Goal: Task Accomplishment & Management: Manage account settings

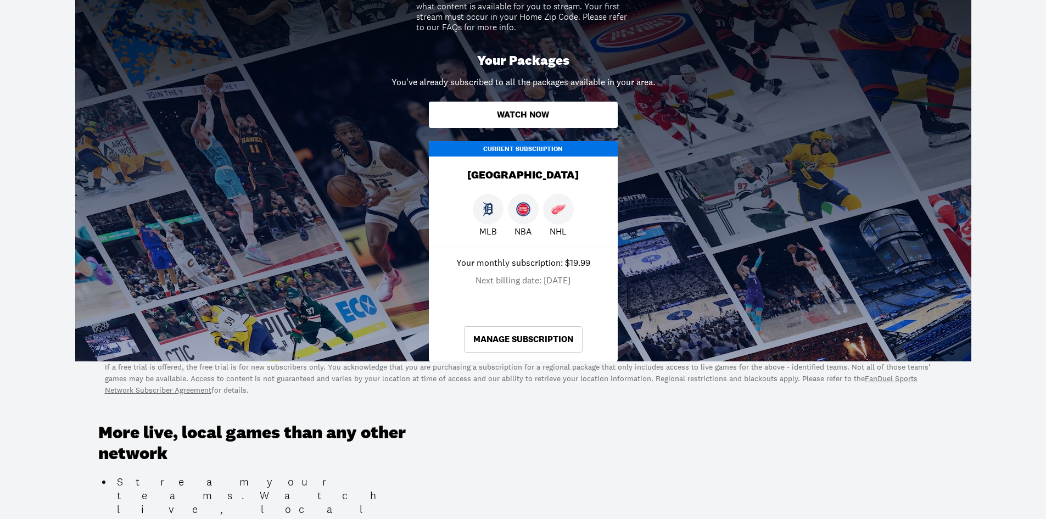
scroll to position [275, 0]
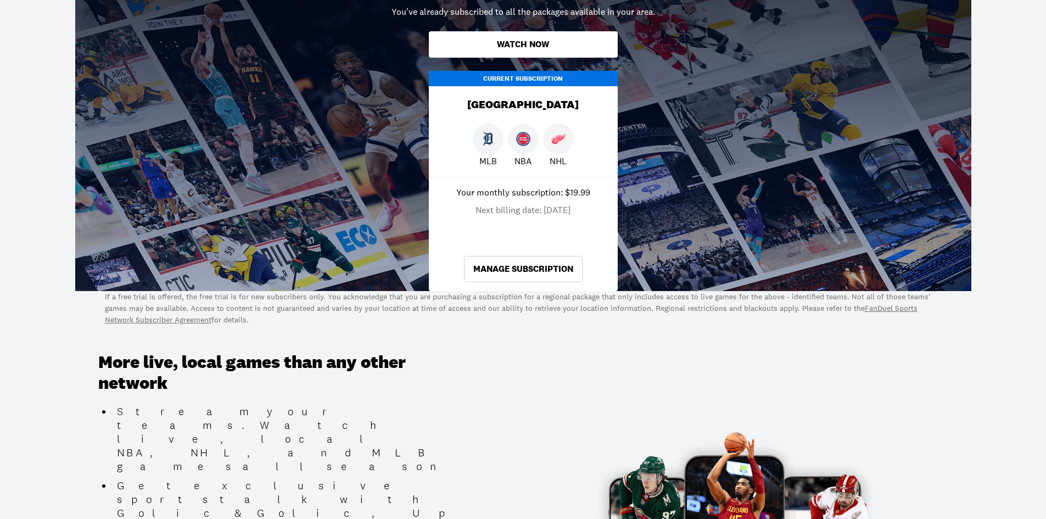
click at [513, 268] on link "Manage Subscription" at bounding box center [523, 269] width 119 height 26
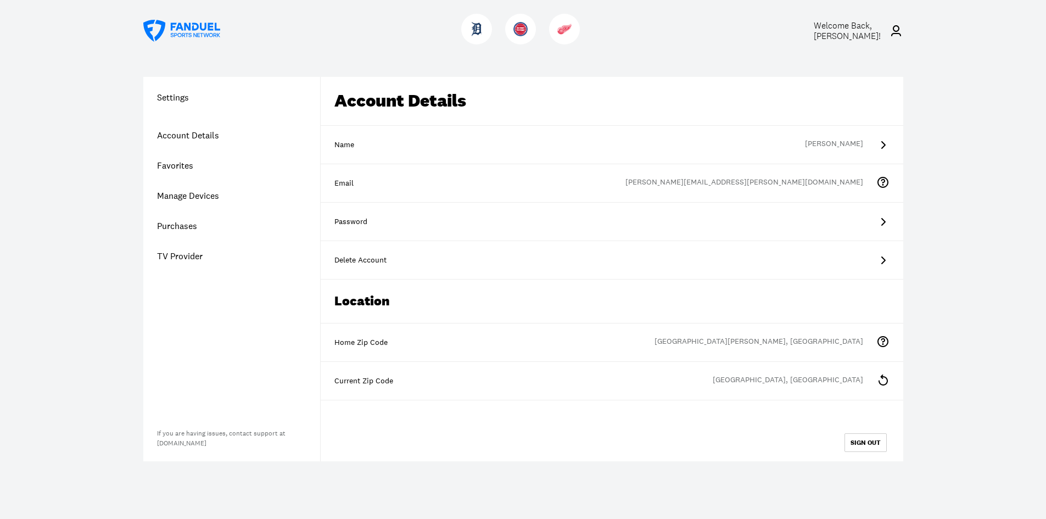
click at [208, 143] on link "Account Details" at bounding box center [231, 135] width 177 height 30
click at [197, 132] on link "Account Details" at bounding box center [231, 135] width 177 height 30
click at [173, 170] on link "Favorites" at bounding box center [231, 165] width 177 height 30
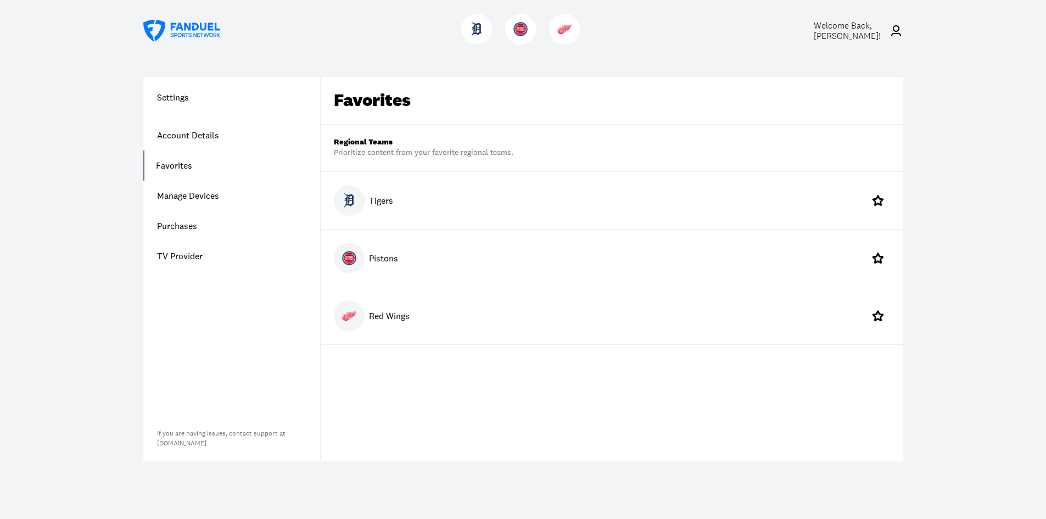
click at [173, 191] on link "Manage Devices" at bounding box center [231, 196] width 177 height 30
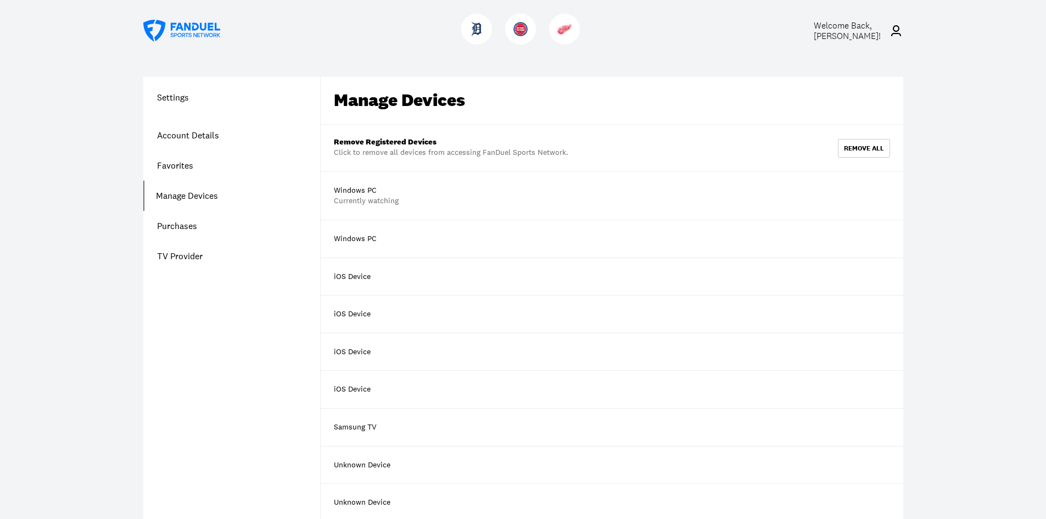
click at [172, 226] on link "Purchases" at bounding box center [231, 226] width 177 height 30
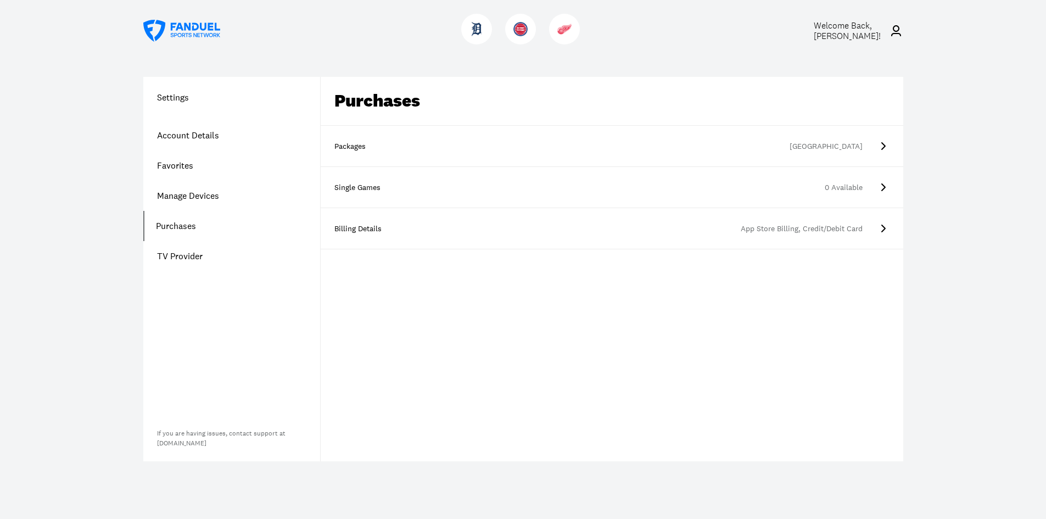
click at [477, 139] on link "Packages [GEOGRAPHIC_DATA]" at bounding box center [612, 146] width 583 height 41
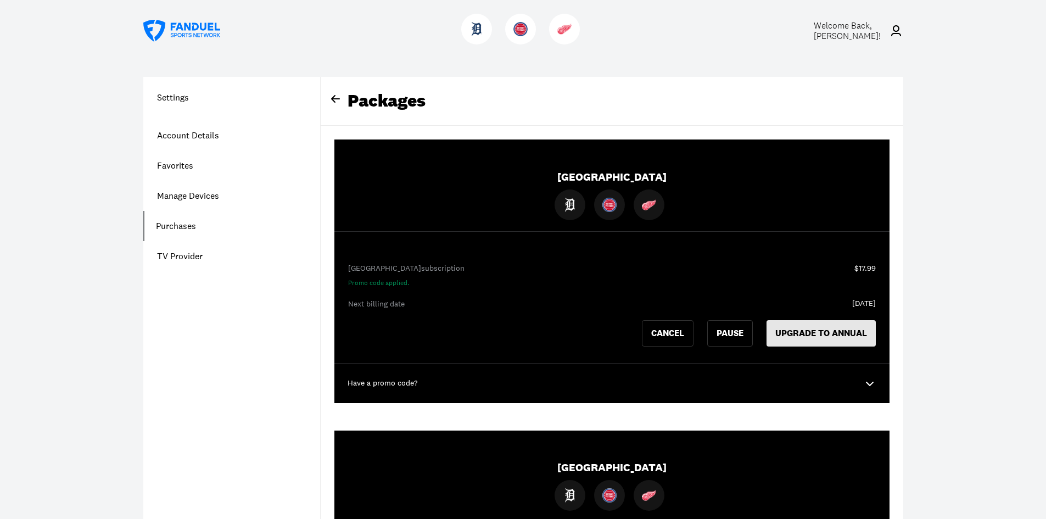
click at [844, 341] on button "UPGRADE TO ANNUAL" at bounding box center [820, 333] width 109 height 26
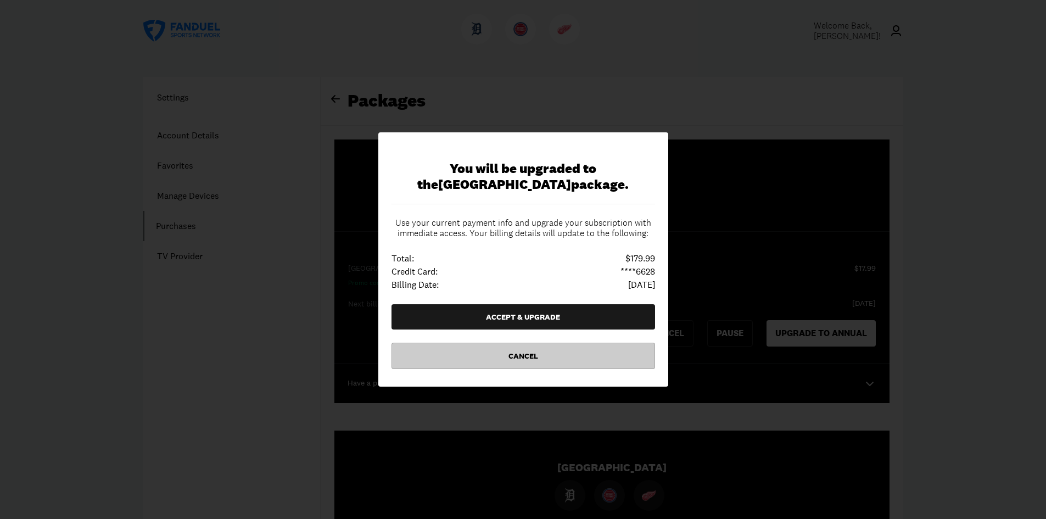
click at [578, 358] on button "Cancel" at bounding box center [523, 356] width 264 height 26
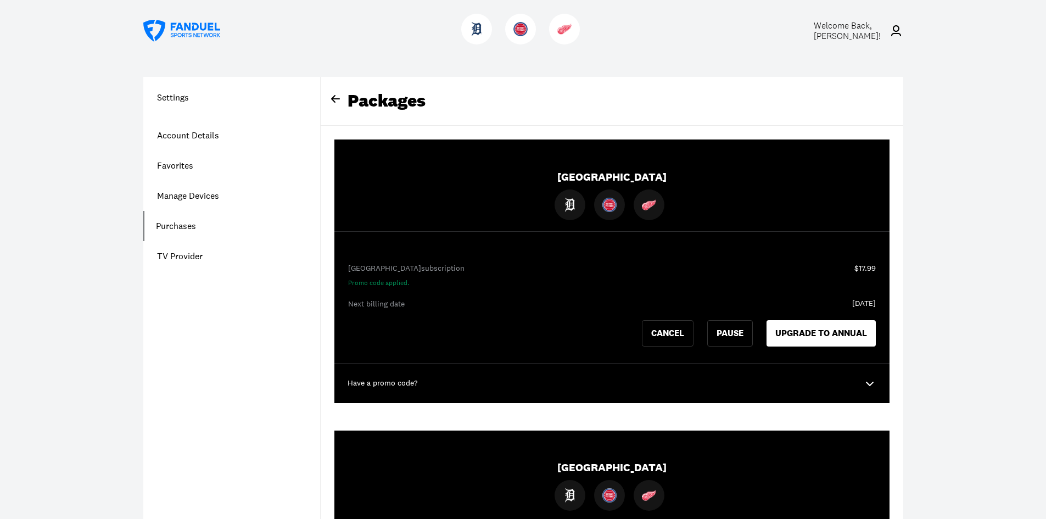
click at [216, 35] on icon at bounding box center [214, 35] width 3 height 4
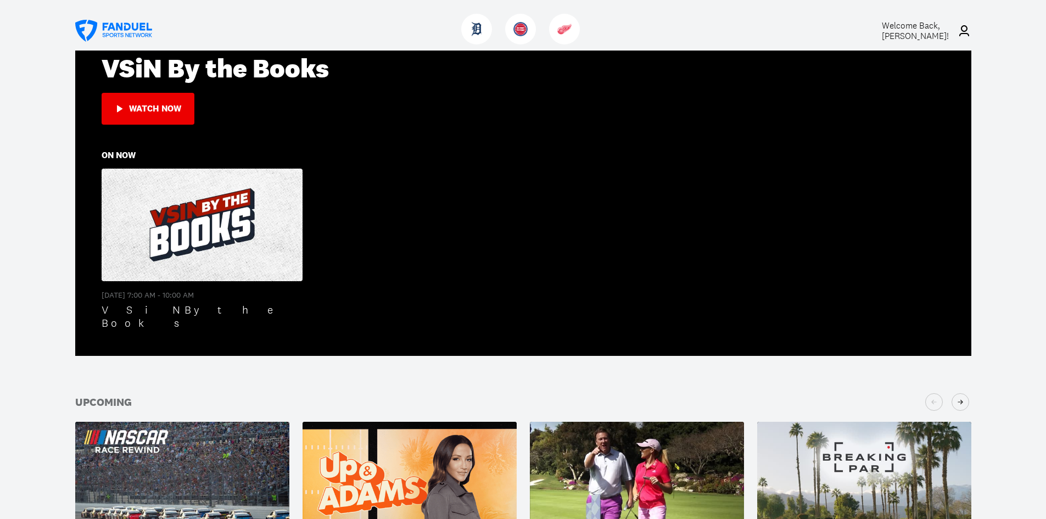
scroll to position [275, 0]
